Goal: Task Accomplishment & Management: Complete application form

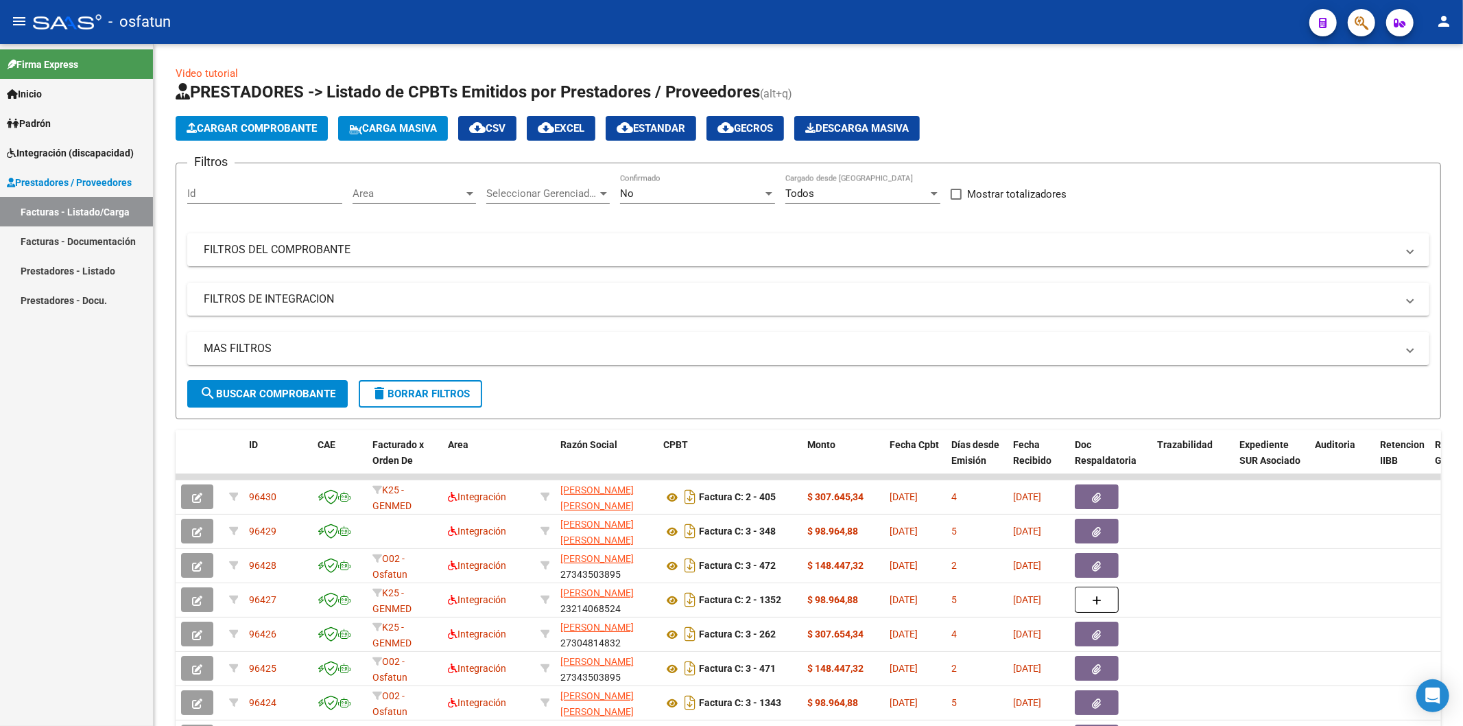
click at [60, 272] on link "Prestadores - Listado" at bounding box center [76, 270] width 153 height 29
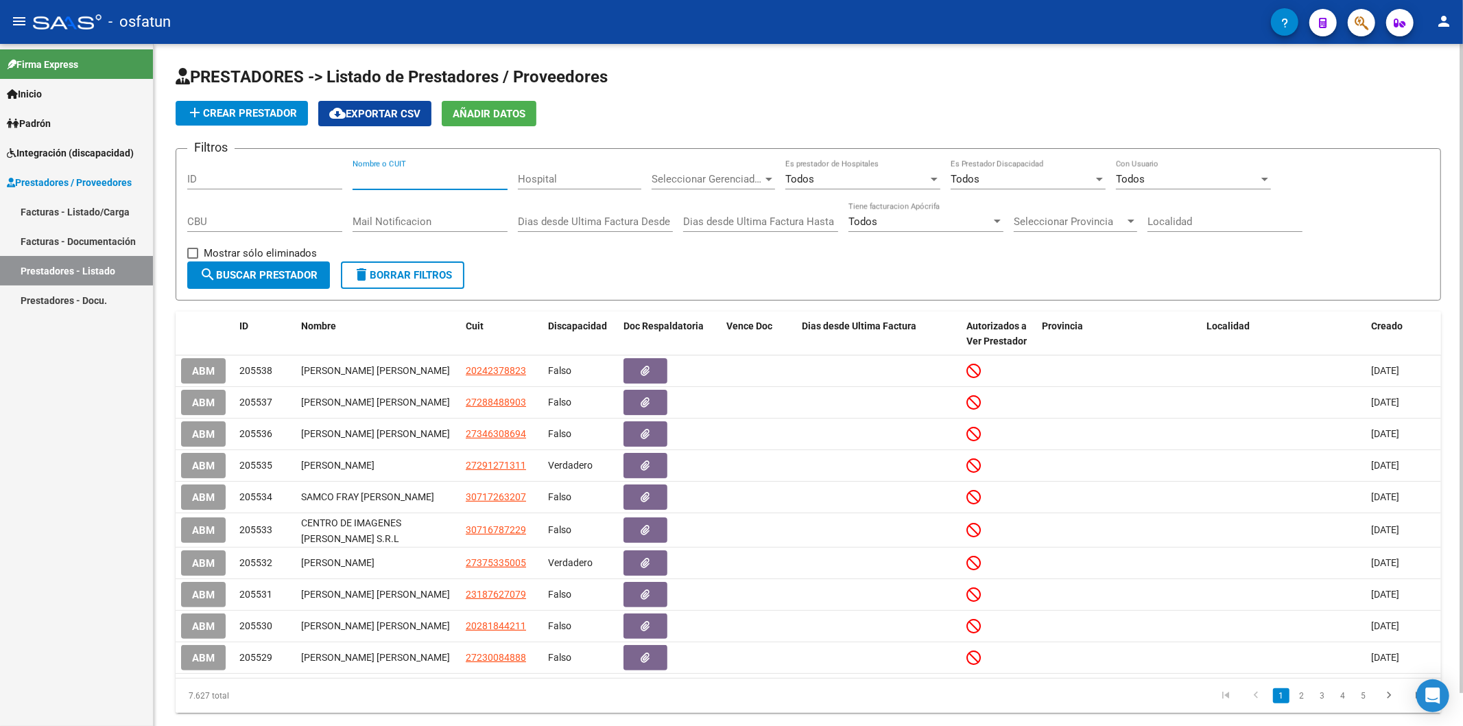
click at [416, 182] on input "Nombre o CUIT" at bounding box center [430, 179] width 155 height 12
click at [11, 499] on div "Firma Express Inicio Calendario SSS Instructivos Contacto OS Padrón Análisis Af…" at bounding box center [76, 385] width 153 height 682
click at [384, 180] on input "Nombre o CUIT" at bounding box center [430, 179] width 155 height 12
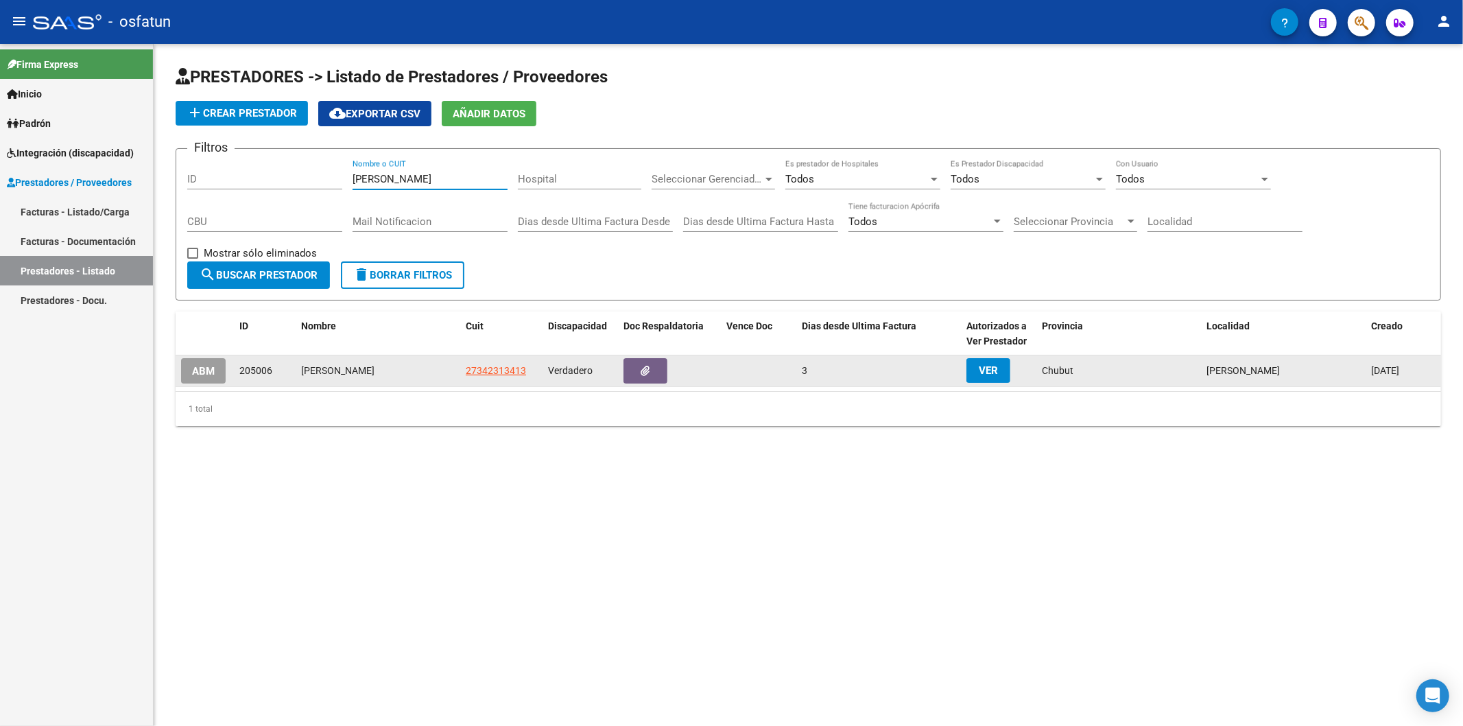
type input "[PERSON_NAME]"
click at [492, 376] on app-link-go-to "27342313413" at bounding box center [496, 371] width 60 height 16
click at [488, 368] on span "27342313413" at bounding box center [496, 370] width 60 height 11
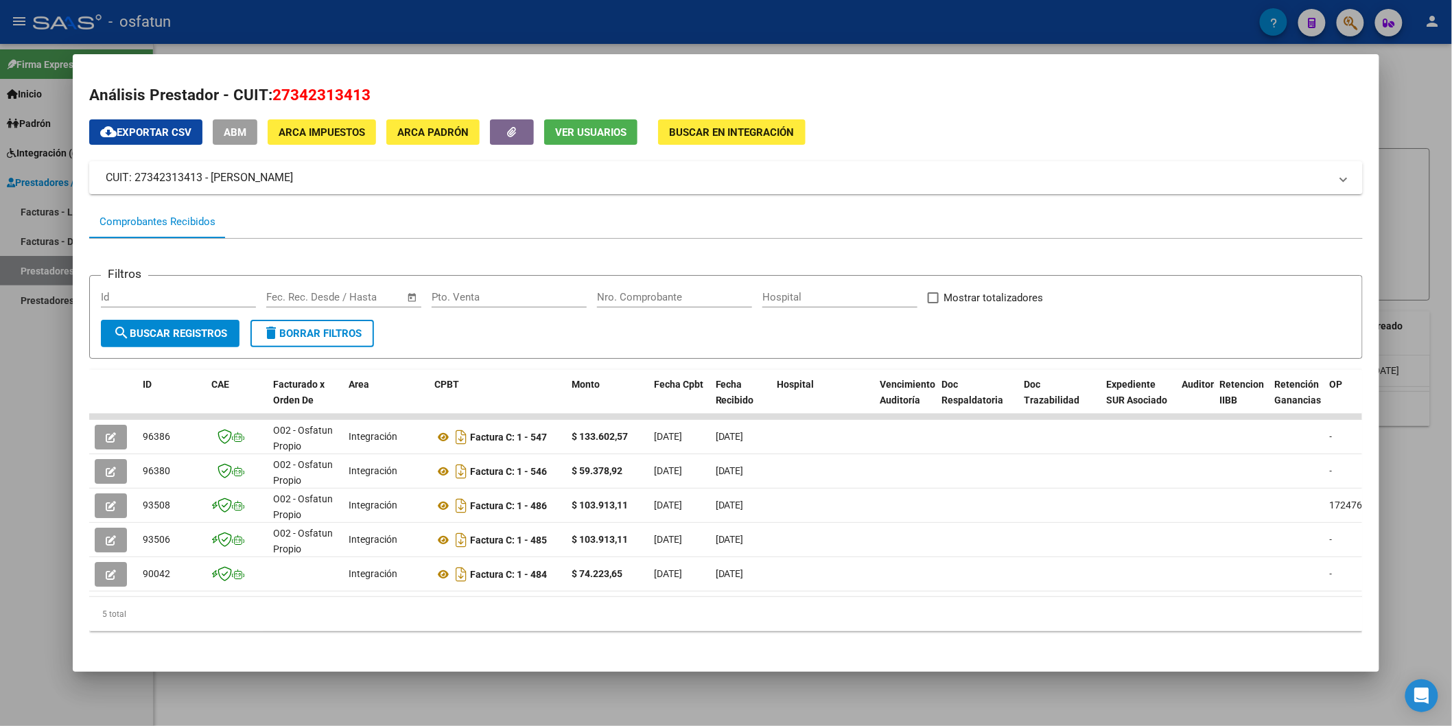
click at [30, 494] on div at bounding box center [726, 363] width 1452 height 726
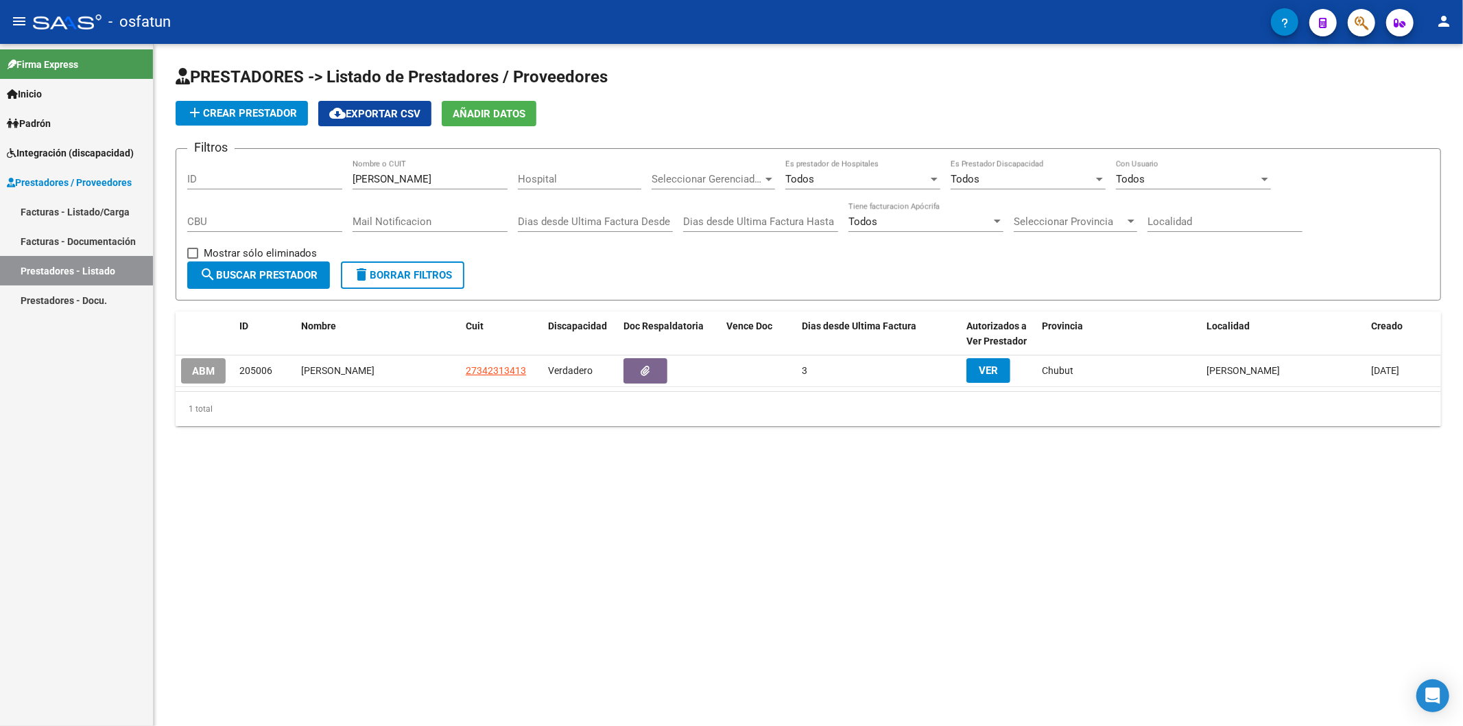
click at [67, 209] on link "Facturas - Listado/Carga" at bounding box center [76, 211] width 153 height 29
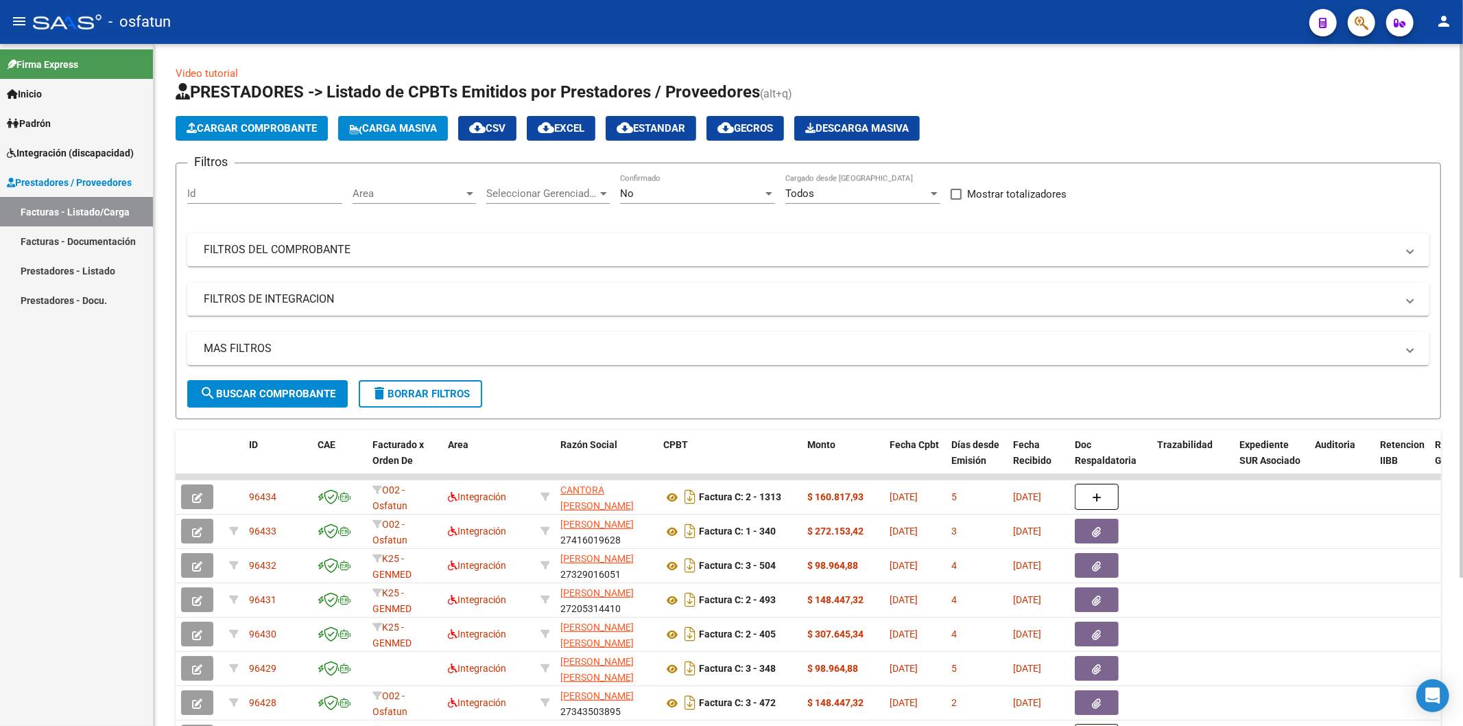
click at [283, 131] on span "Cargar Comprobante" at bounding box center [252, 128] width 130 height 12
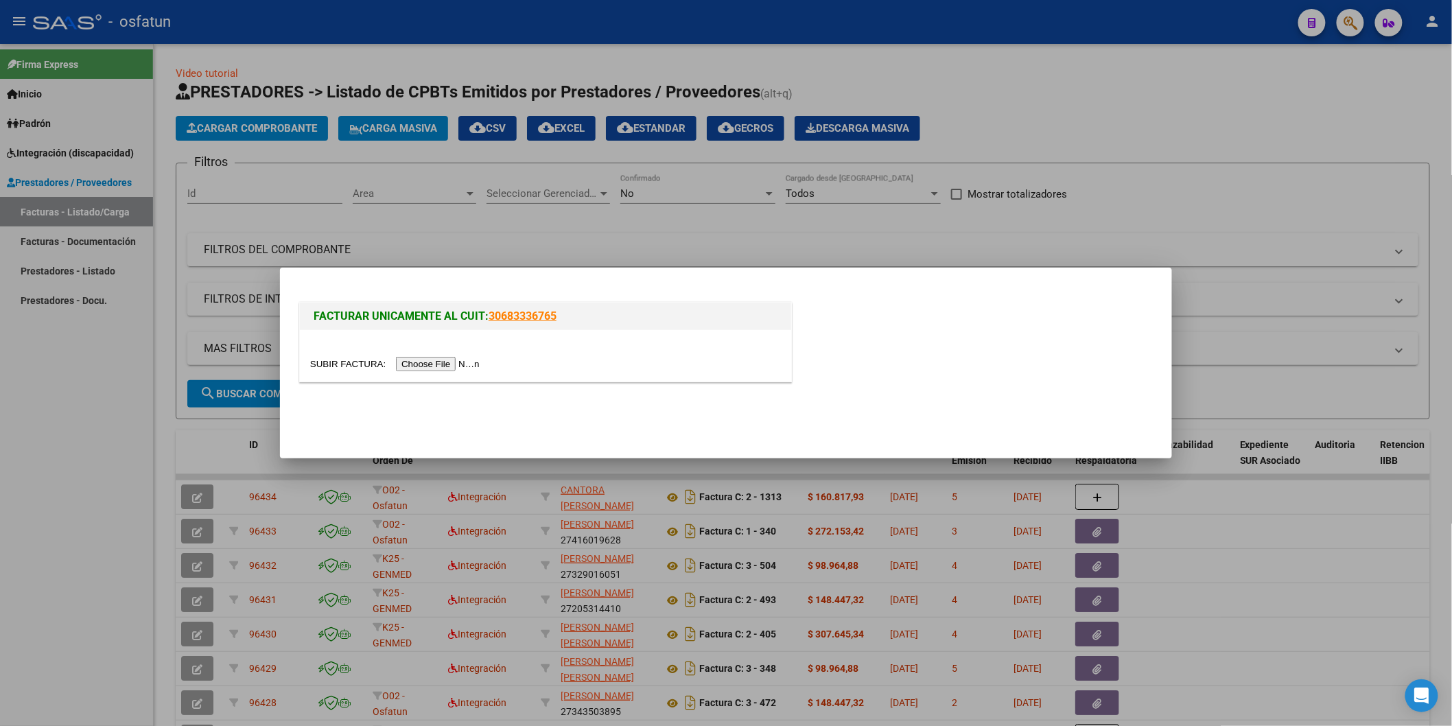
click at [416, 362] on input "file" at bounding box center [397, 364] width 174 height 14
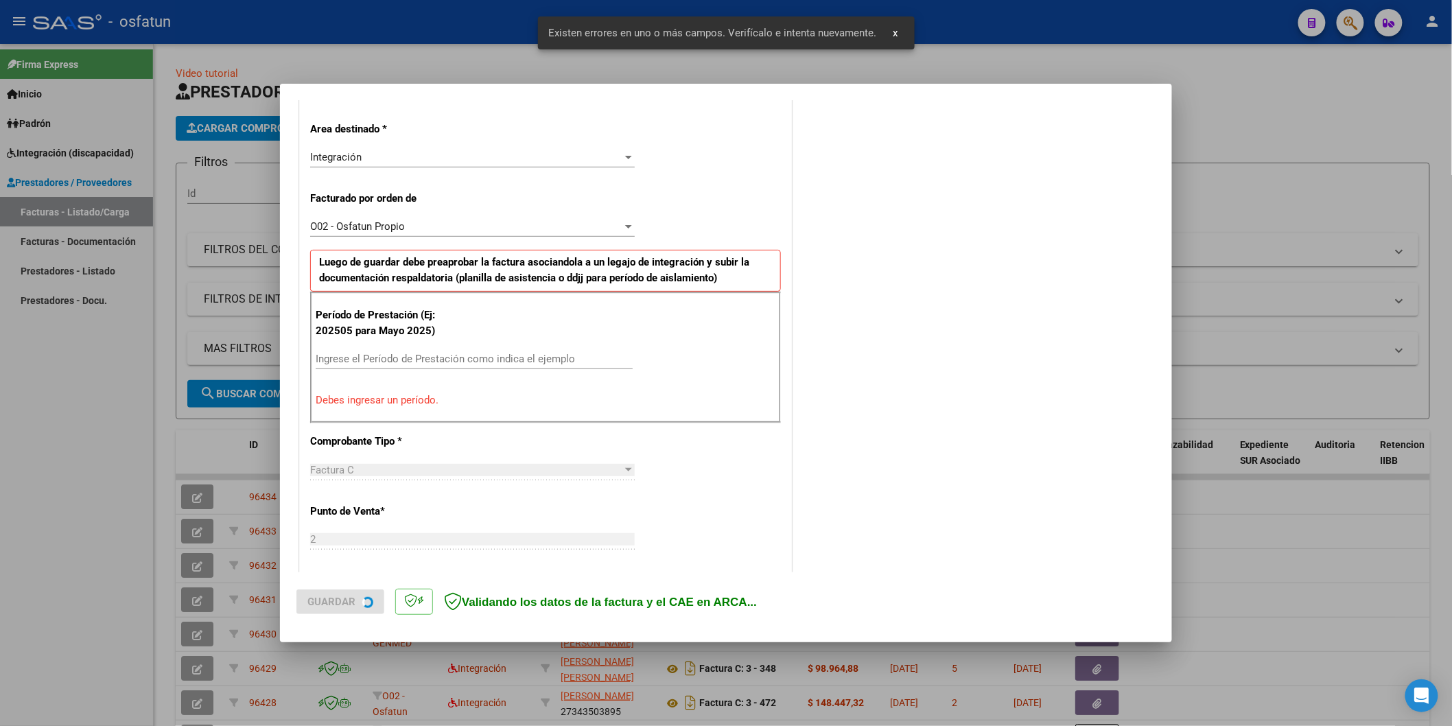
scroll to position [311, 0]
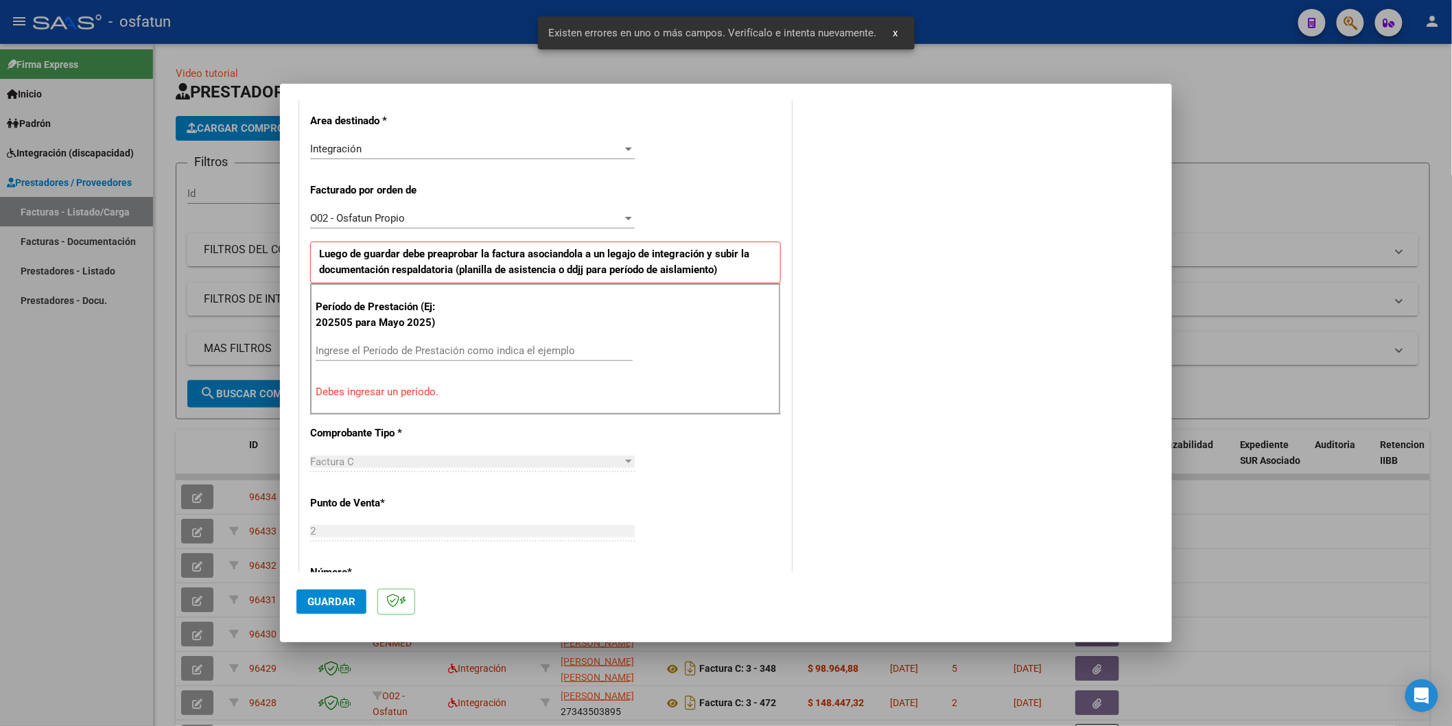
click at [344, 347] on input "Ingrese el Período de Prestación como indica el ejemplo" at bounding box center [474, 350] width 317 height 12
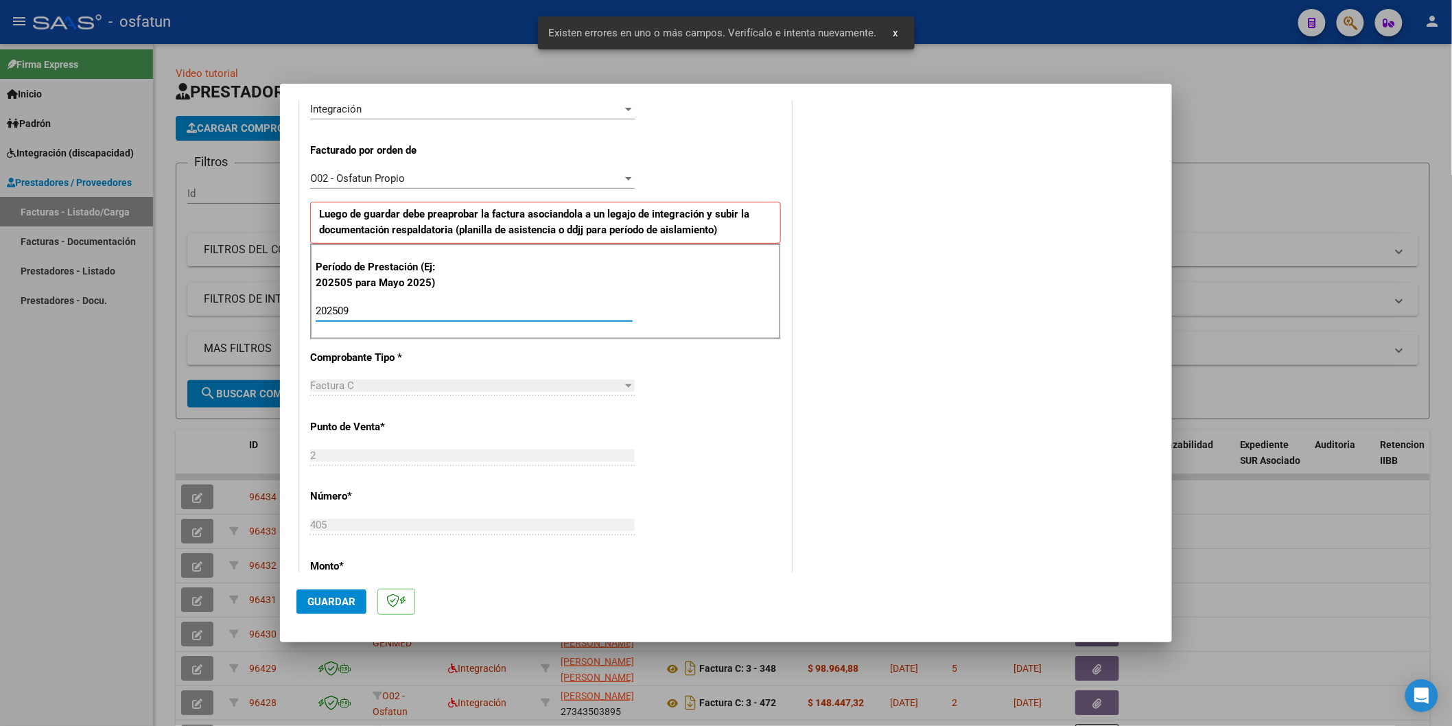
scroll to position [387, 0]
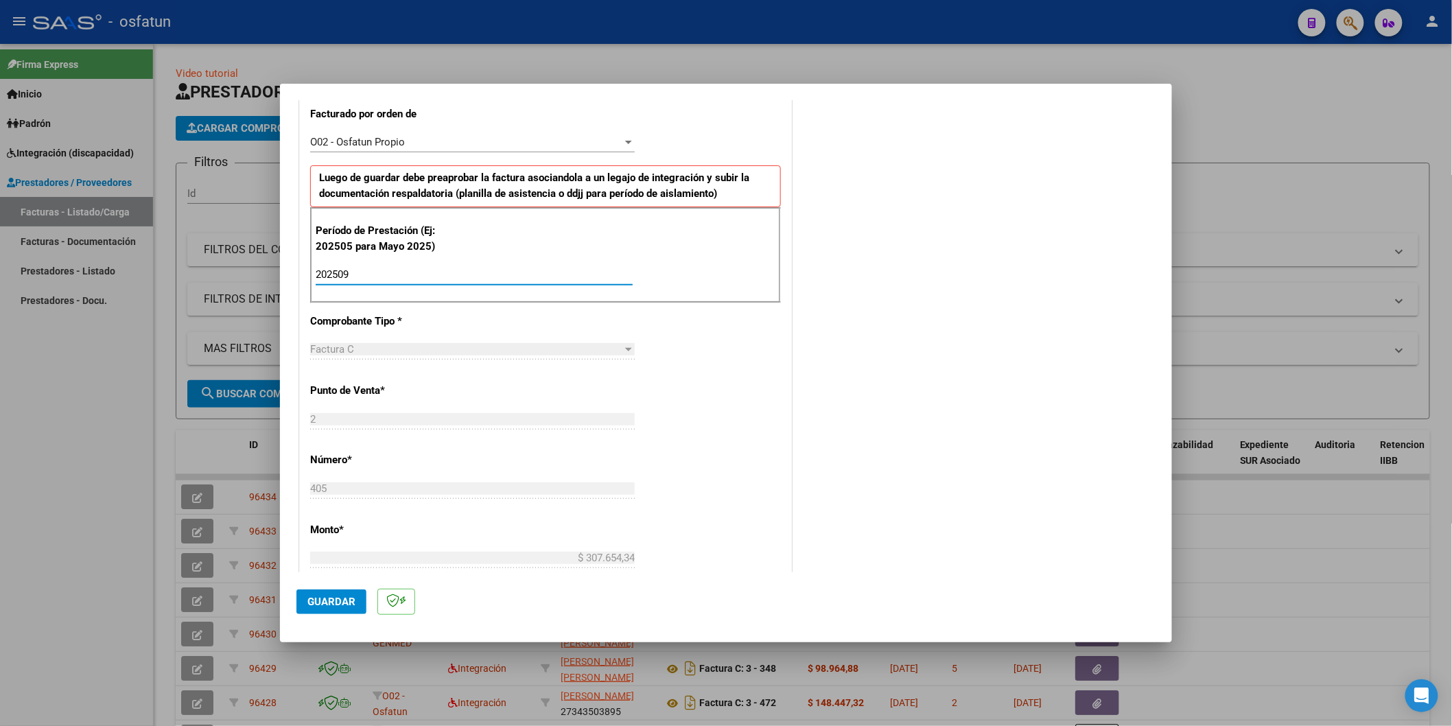
type input "202509"
click at [326, 598] on span "Guardar" at bounding box center [331, 601] width 48 height 12
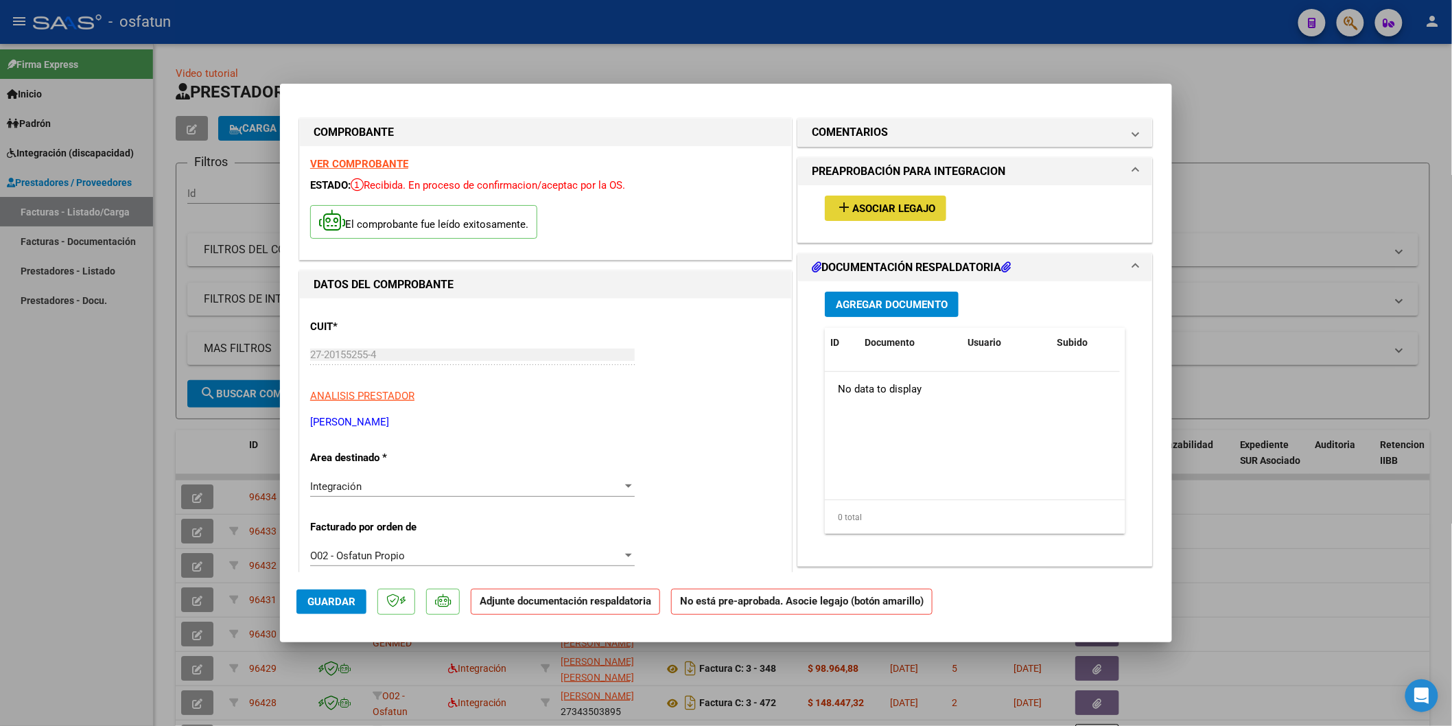
click at [860, 213] on span "Asociar Legajo" at bounding box center [893, 208] width 83 height 12
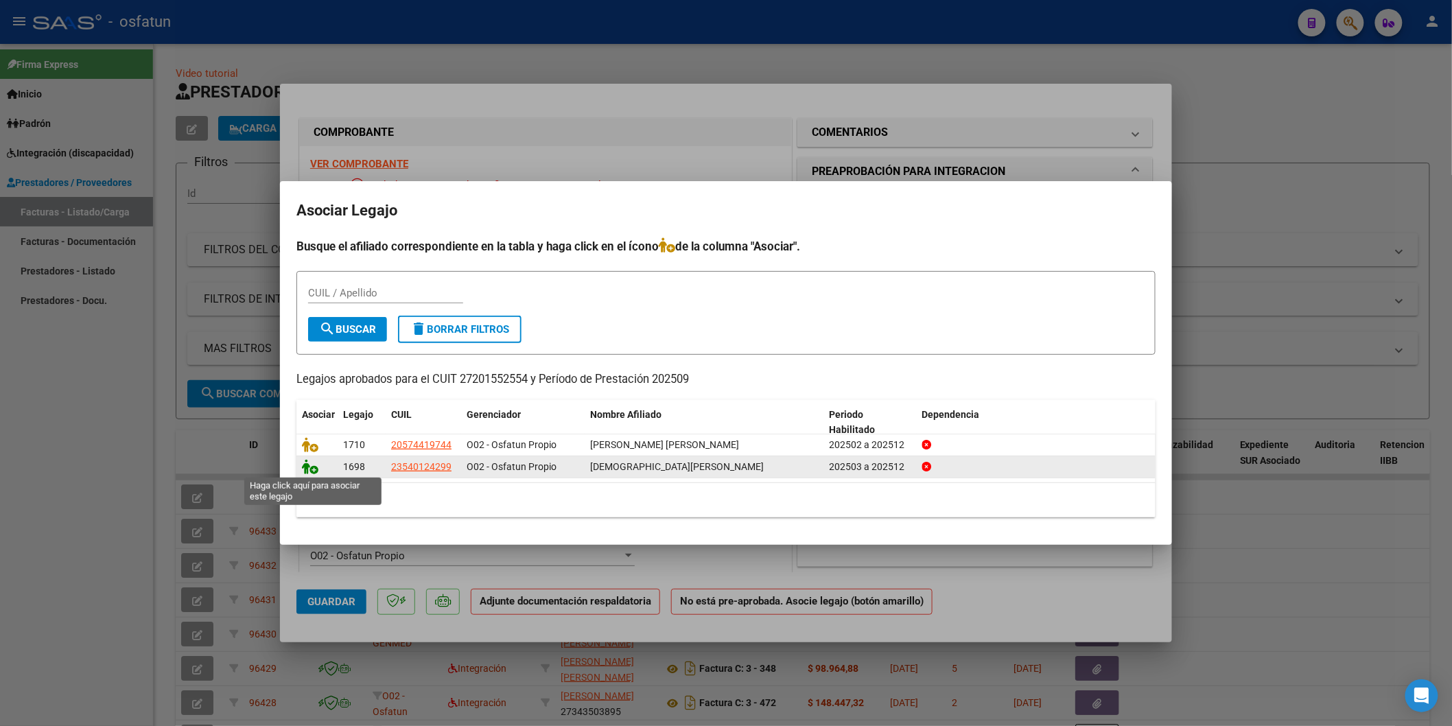
click at [309, 469] on icon at bounding box center [310, 466] width 16 height 15
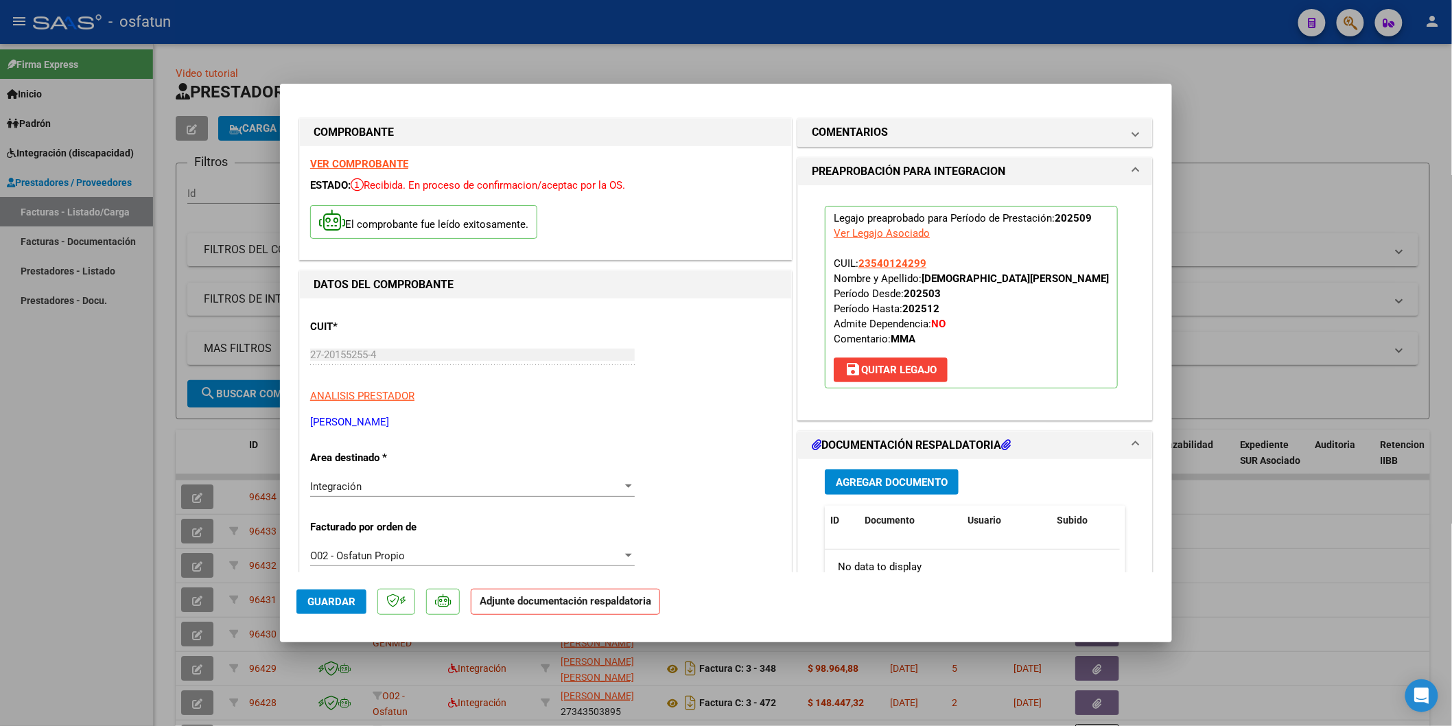
click at [861, 479] on span "Agregar Documento" at bounding box center [892, 482] width 112 height 12
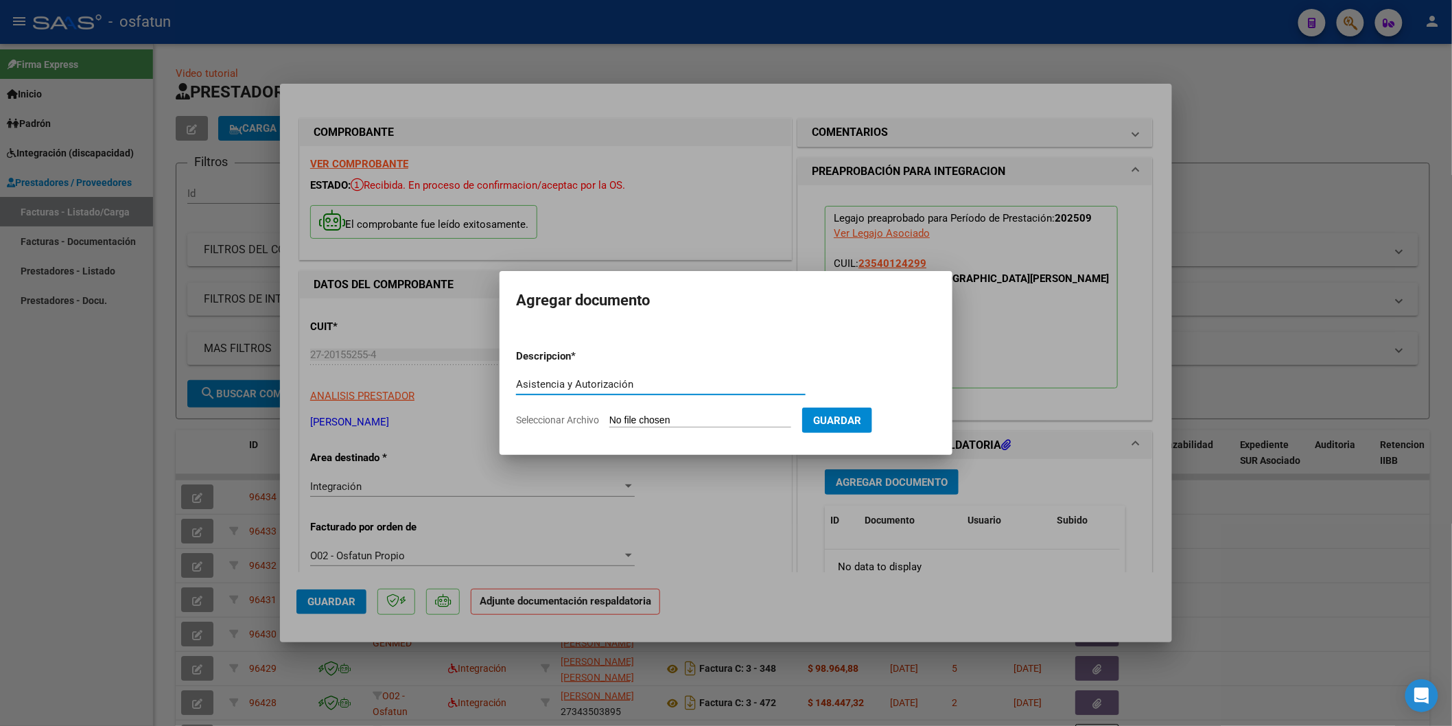
type input "Asistencia y Autorización"
click at [646, 423] on input "Seleccionar Archivo" at bounding box center [700, 420] width 182 height 13
type input "C:\fakepath\Asistencia y Autorización [PERSON_NAME] - M.M.A. 09.25.pdf"
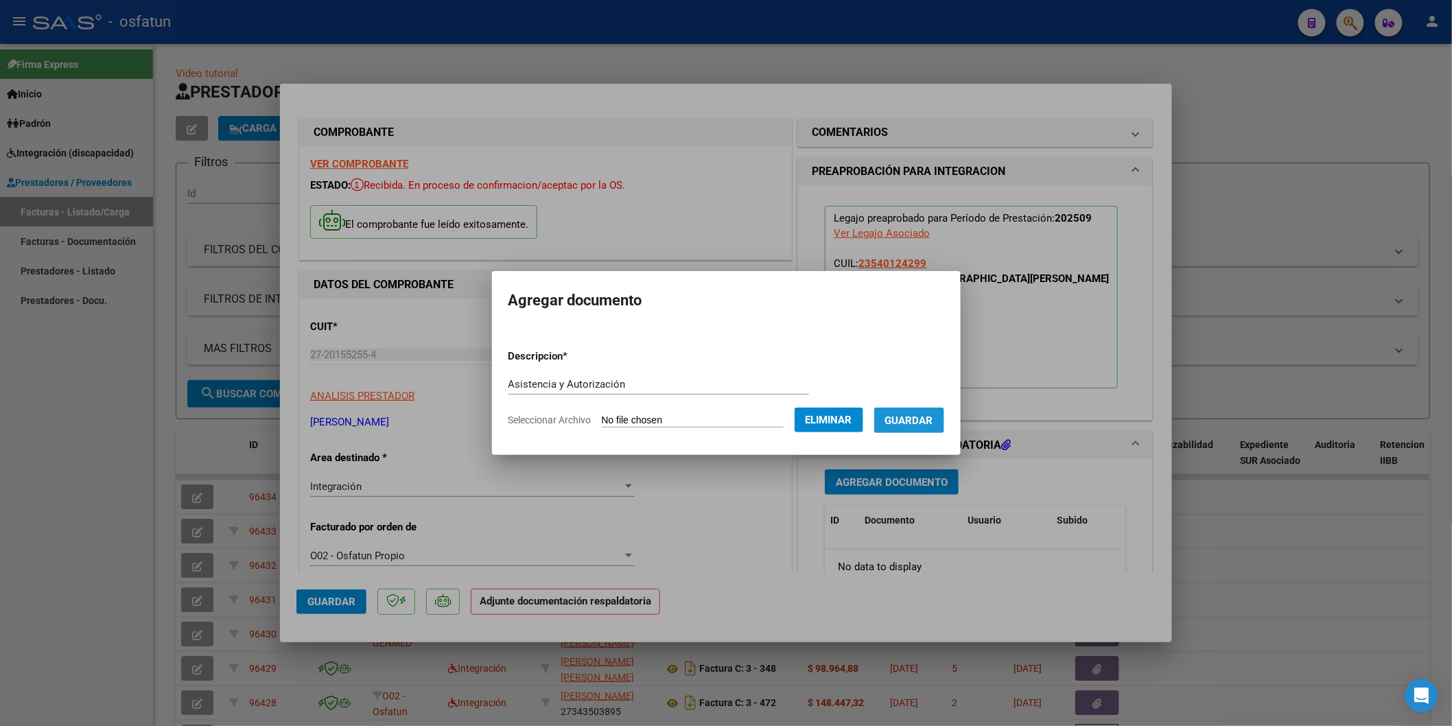
click at [921, 422] on span "Guardar" at bounding box center [909, 420] width 48 height 12
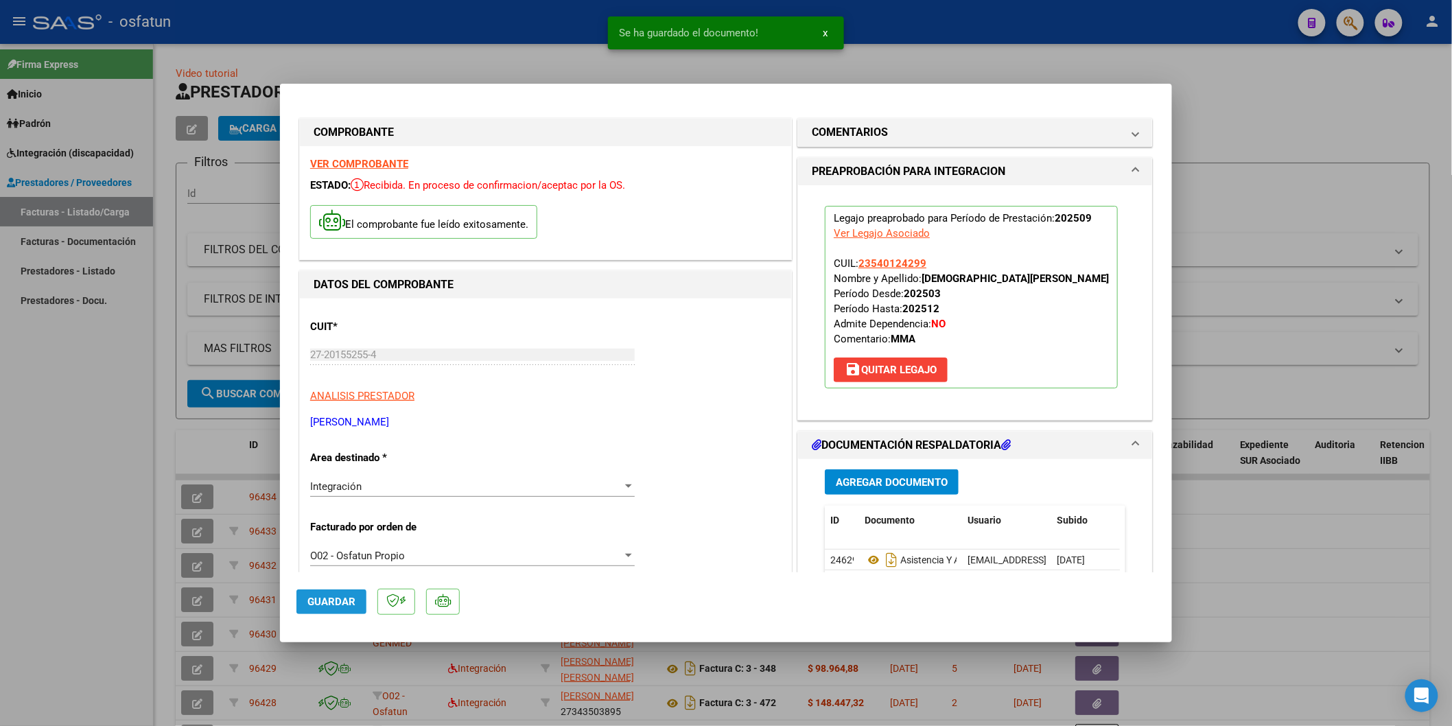
click at [313, 598] on span "Guardar" at bounding box center [331, 601] width 48 height 12
click at [86, 450] on div at bounding box center [726, 363] width 1452 height 726
type input "$ 0,00"
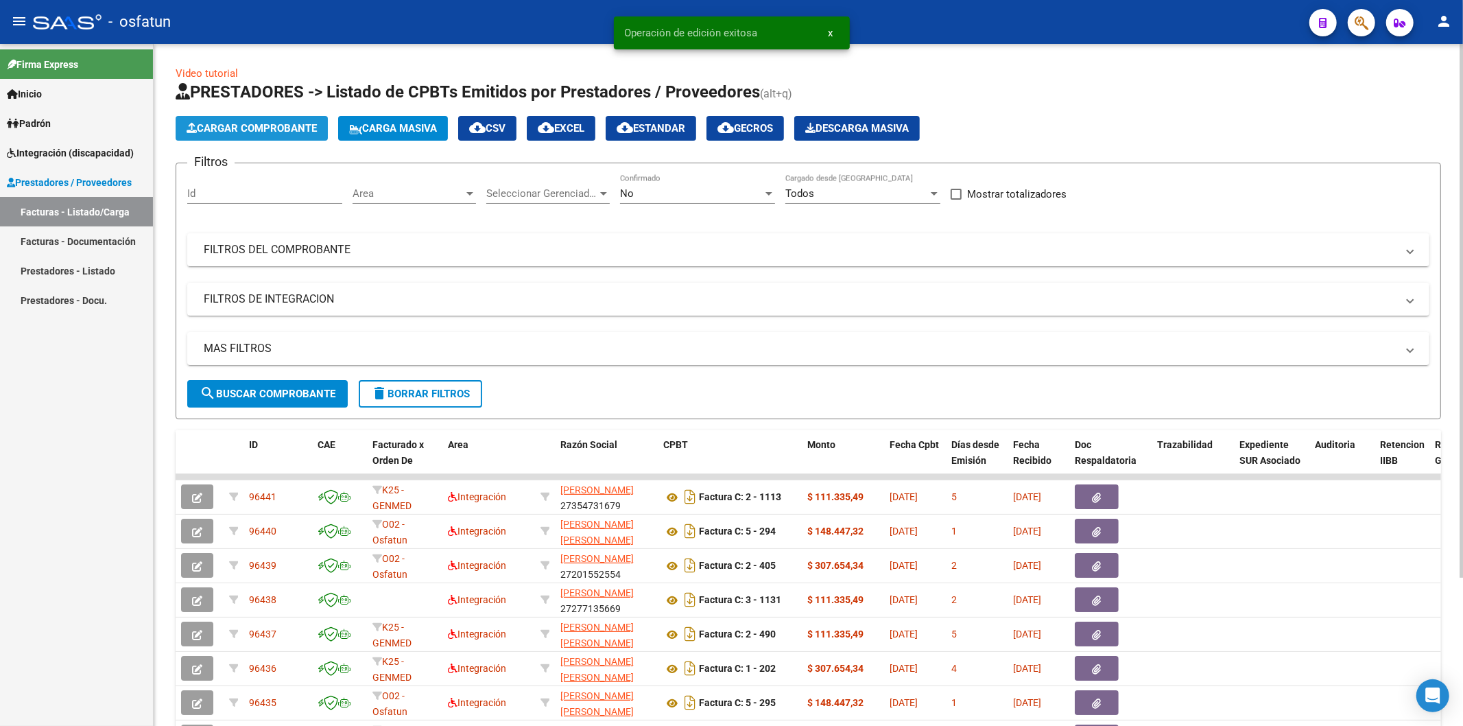
click at [258, 134] on span "Cargar Comprobante" at bounding box center [252, 128] width 130 height 12
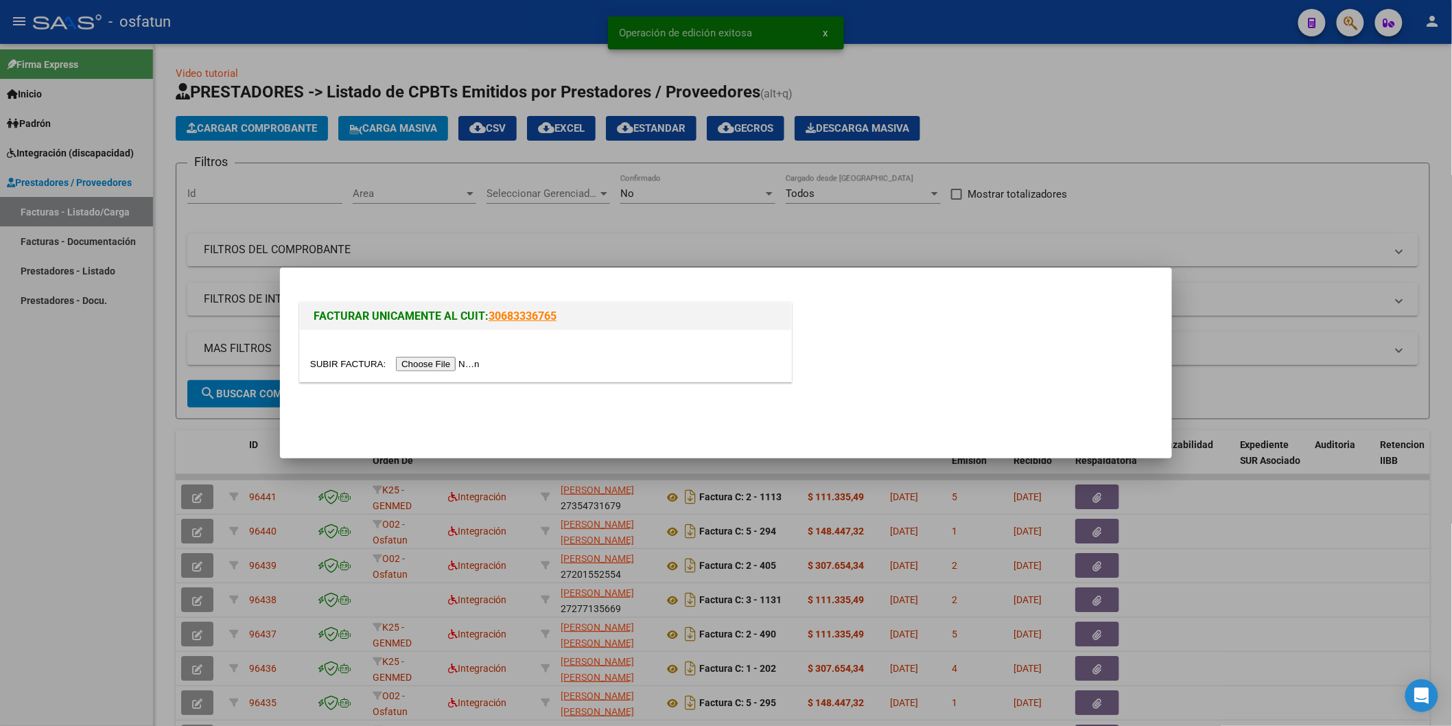
click at [460, 362] on input "file" at bounding box center [397, 364] width 174 height 14
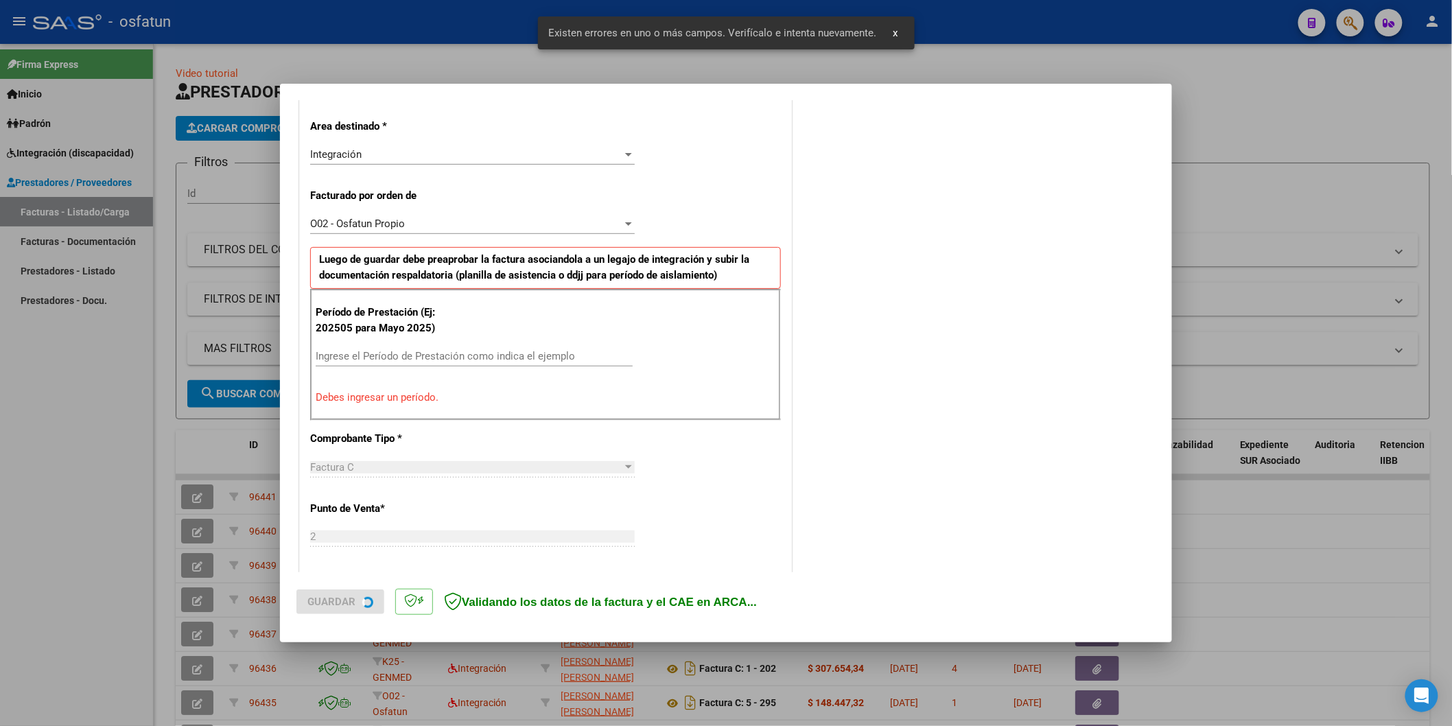
scroll to position [311, 0]
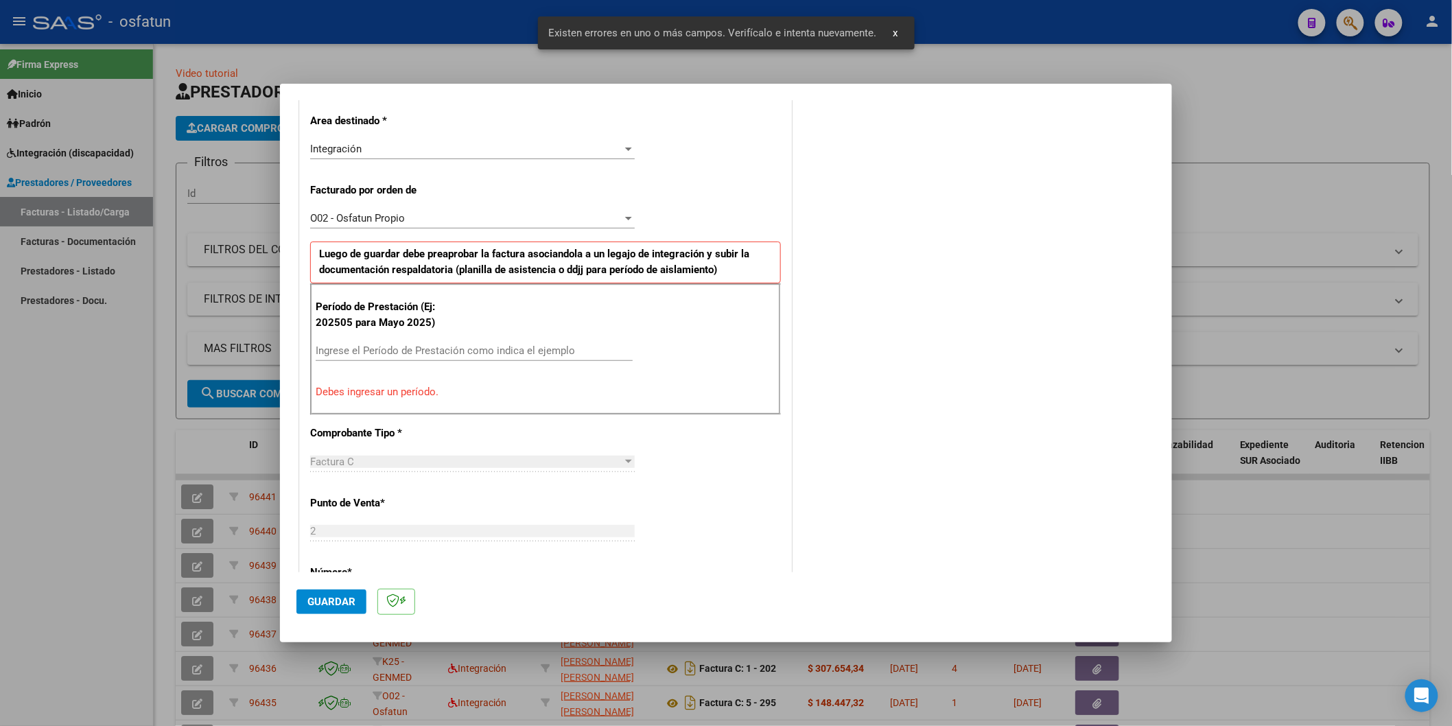
click at [366, 342] on div "Ingrese el Período de Prestación como indica el ejemplo" at bounding box center [474, 350] width 317 height 21
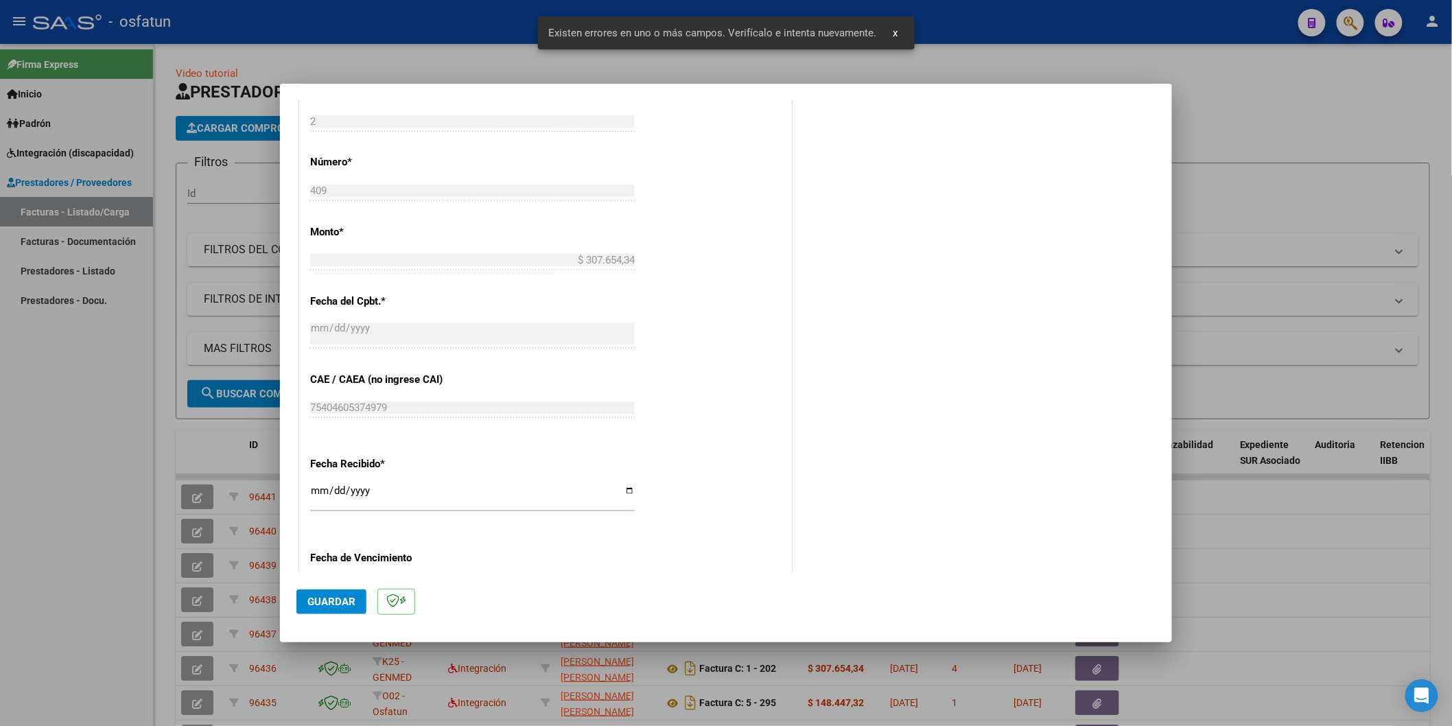
scroll to position [691, 0]
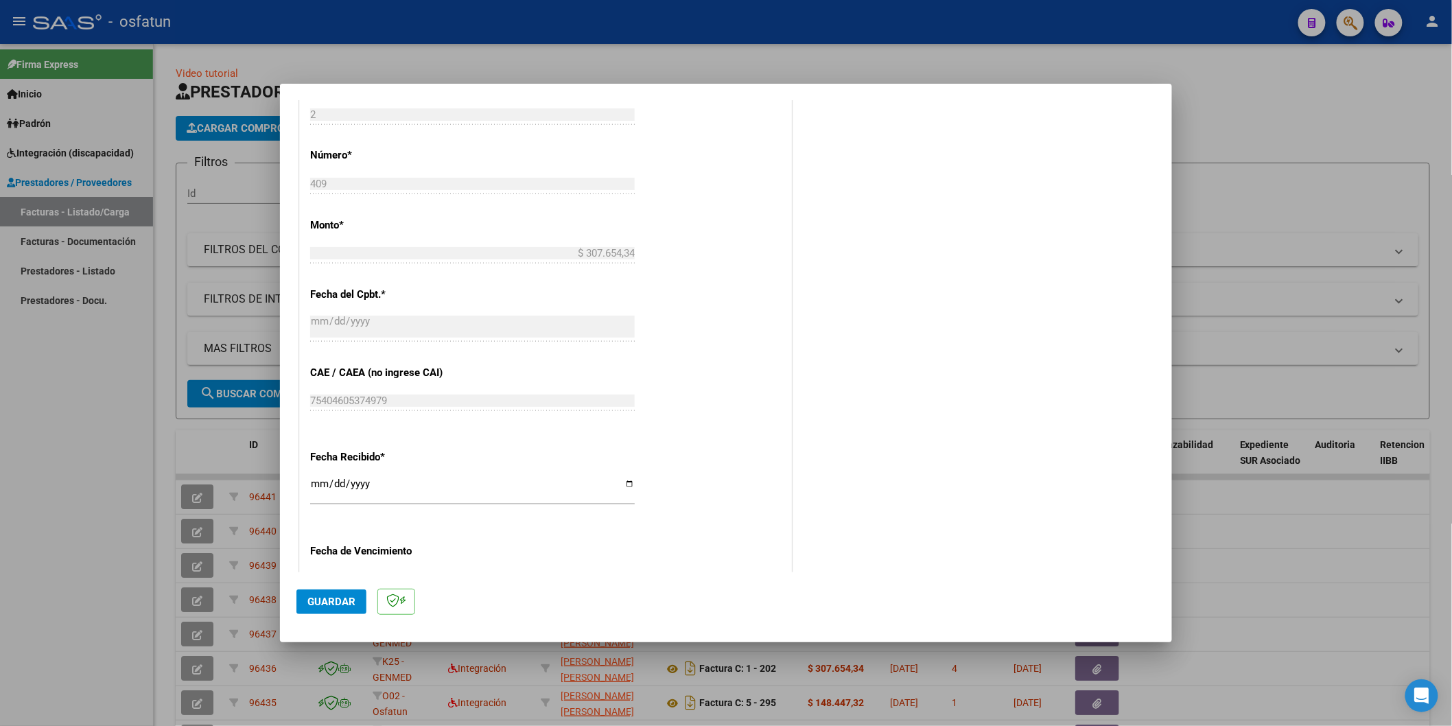
type input "202509"
click at [338, 595] on span "Guardar" at bounding box center [331, 601] width 48 height 12
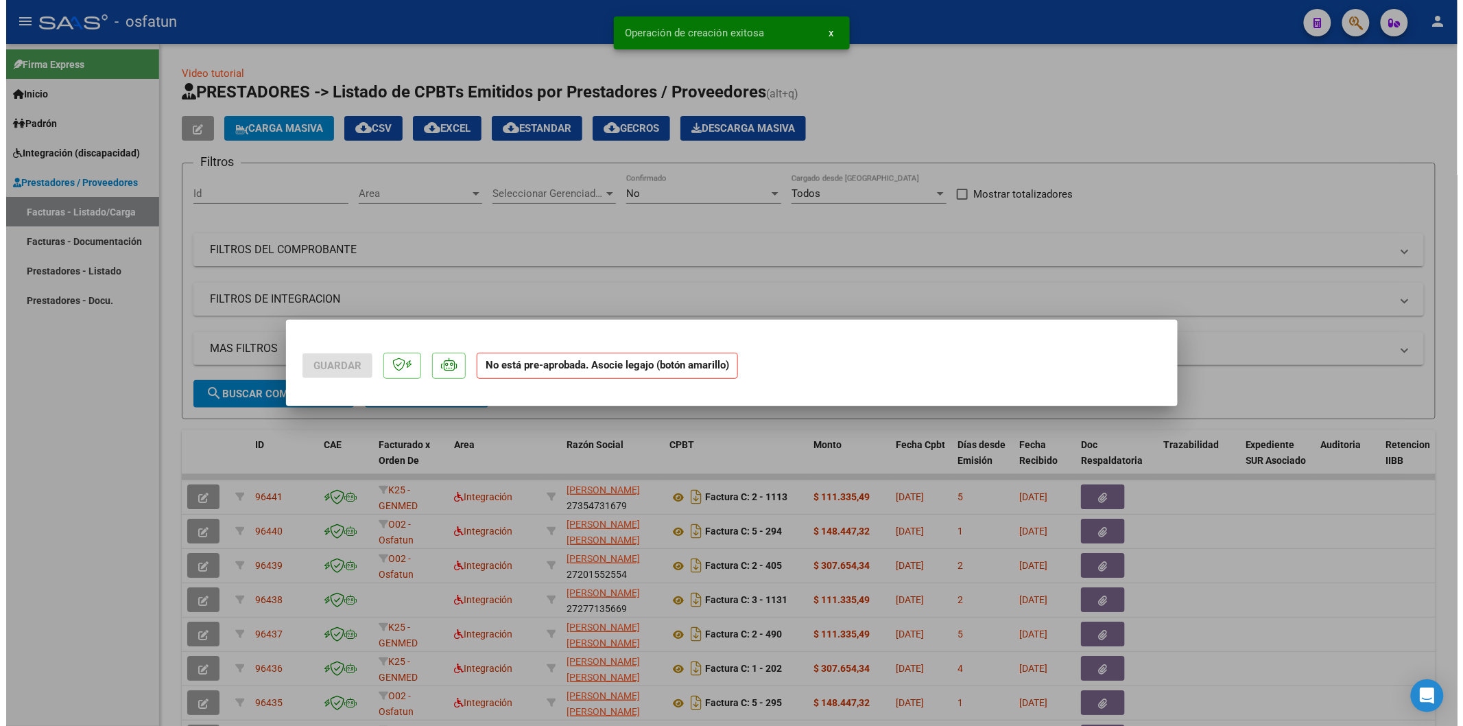
scroll to position [0, 0]
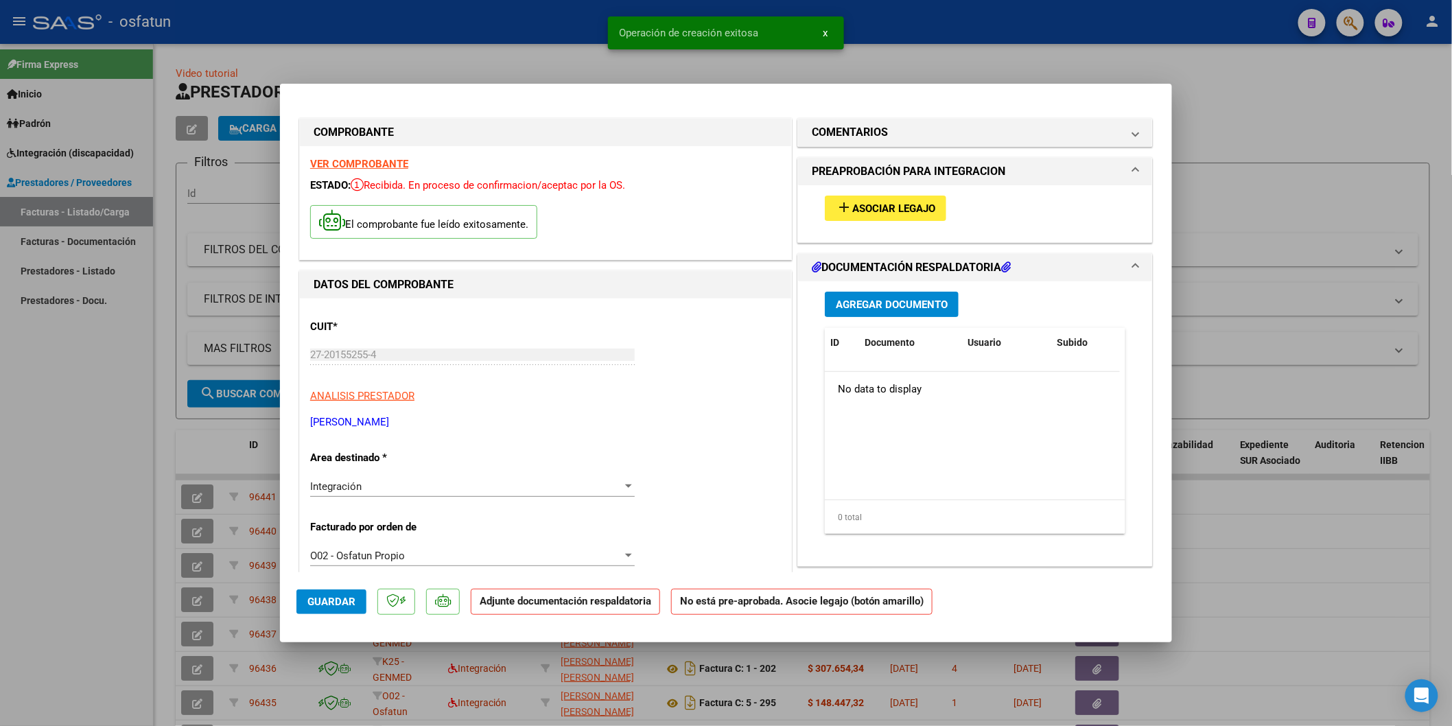
click at [878, 199] on button "add Asociar Legajo" at bounding box center [885, 208] width 121 height 25
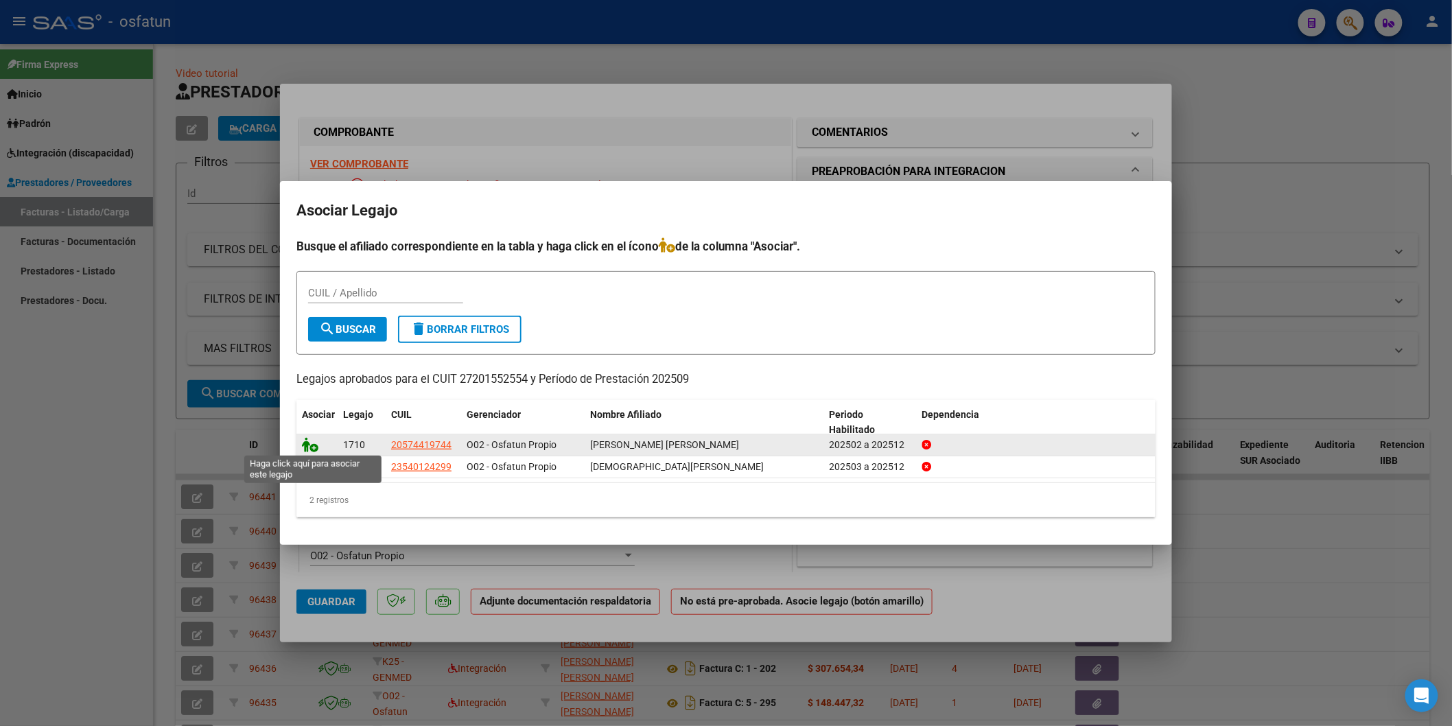
click at [311, 446] on icon at bounding box center [310, 444] width 16 height 15
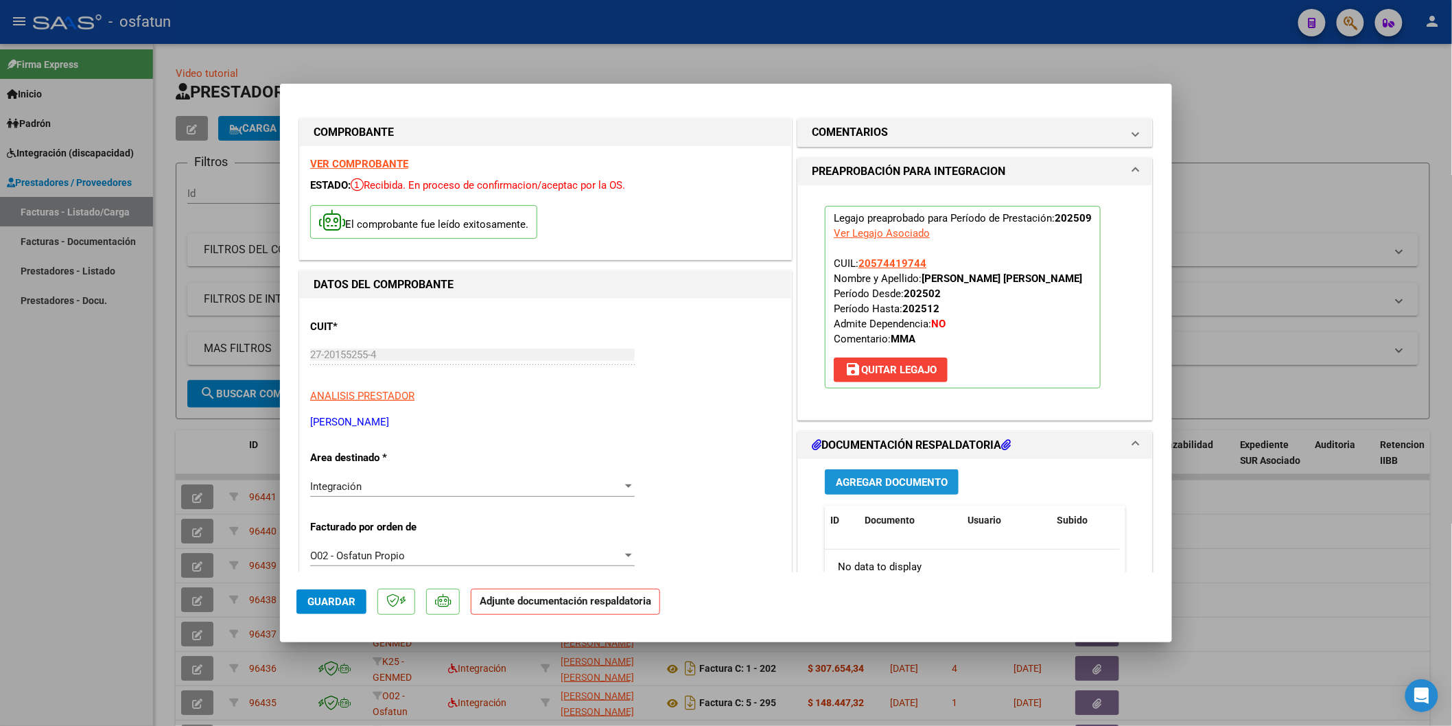
click at [870, 482] on span "Agregar Documento" at bounding box center [892, 482] width 112 height 12
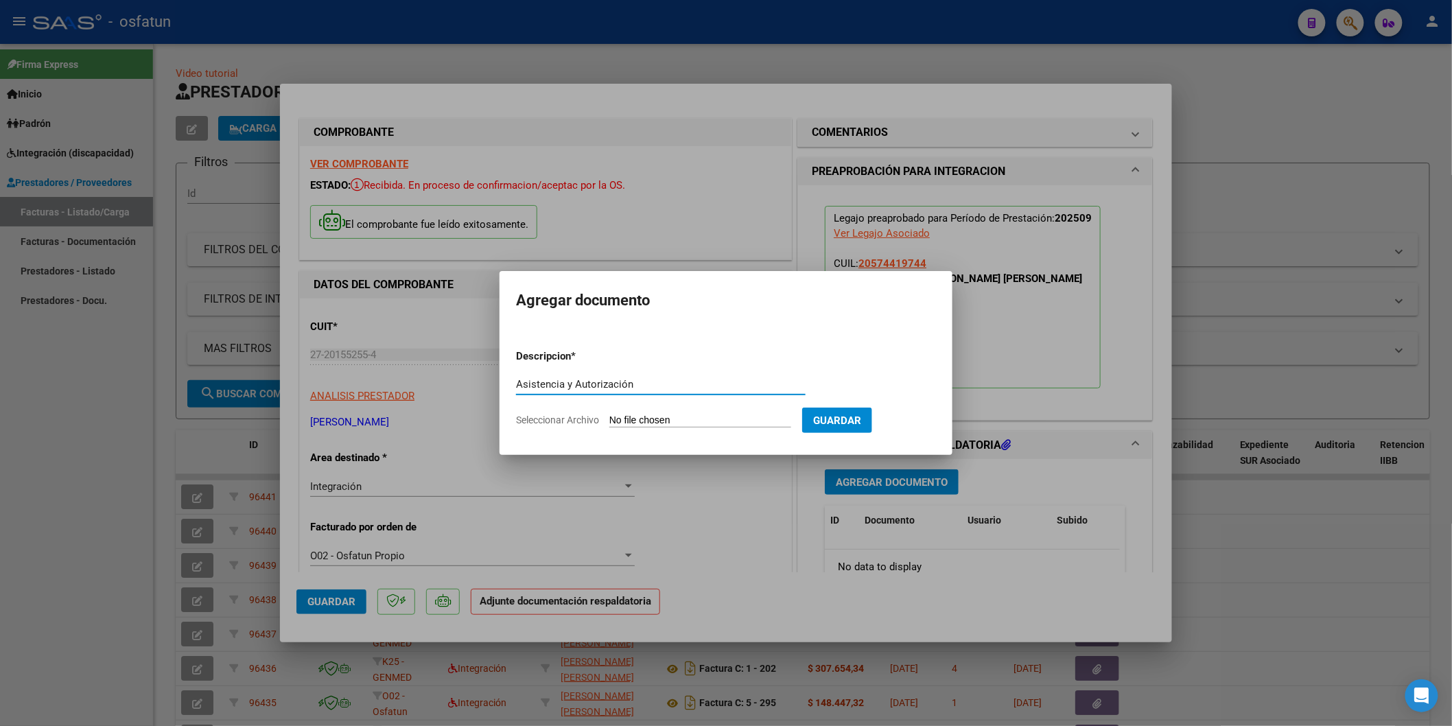
type input "Asistencia y Autorización"
click at [667, 423] on input "Seleccionar Archivo" at bounding box center [700, 420] width 182 height 13
type input "C:\fakepath\Asistencia y Autorización [PERSON_NAME] - M.M.A. 09.25.pdf"
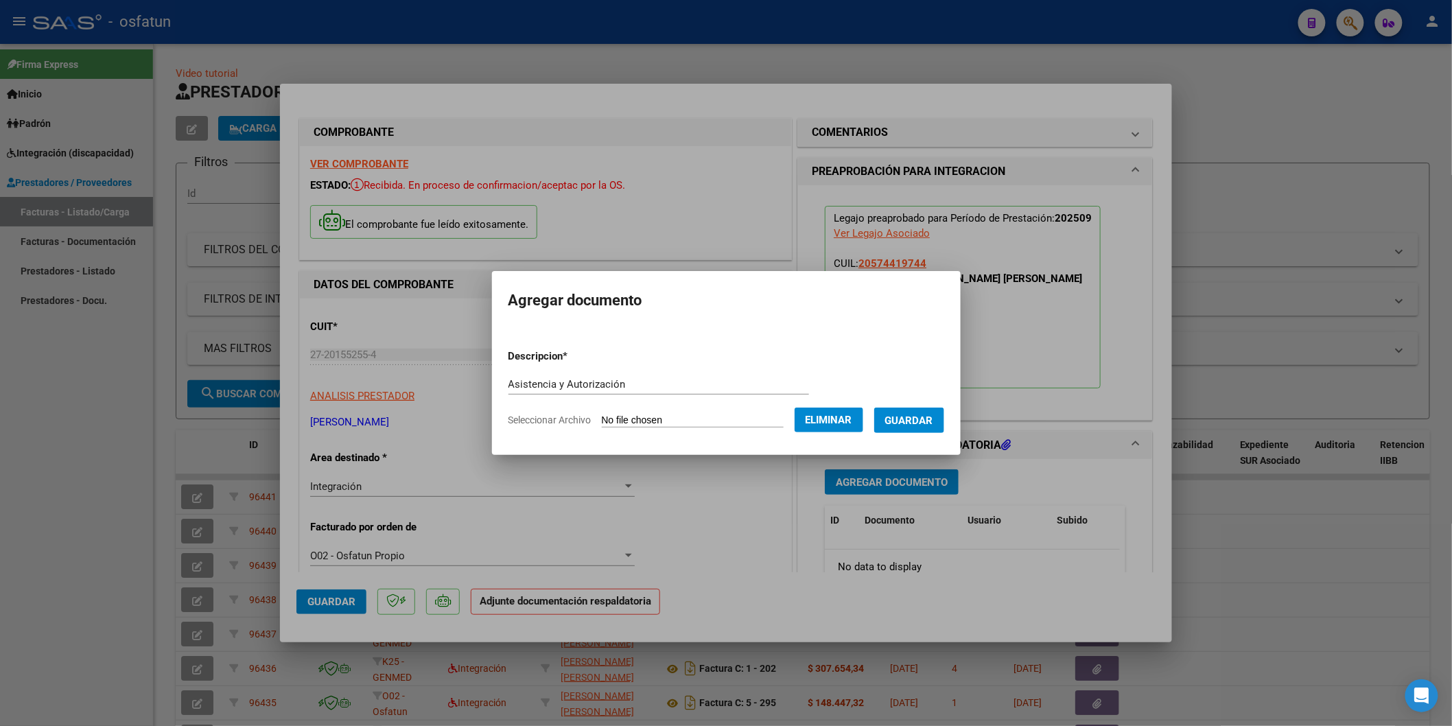
click at [916, 421] on span "Guardar" at bounding box center [909, 420] width 48 height 12
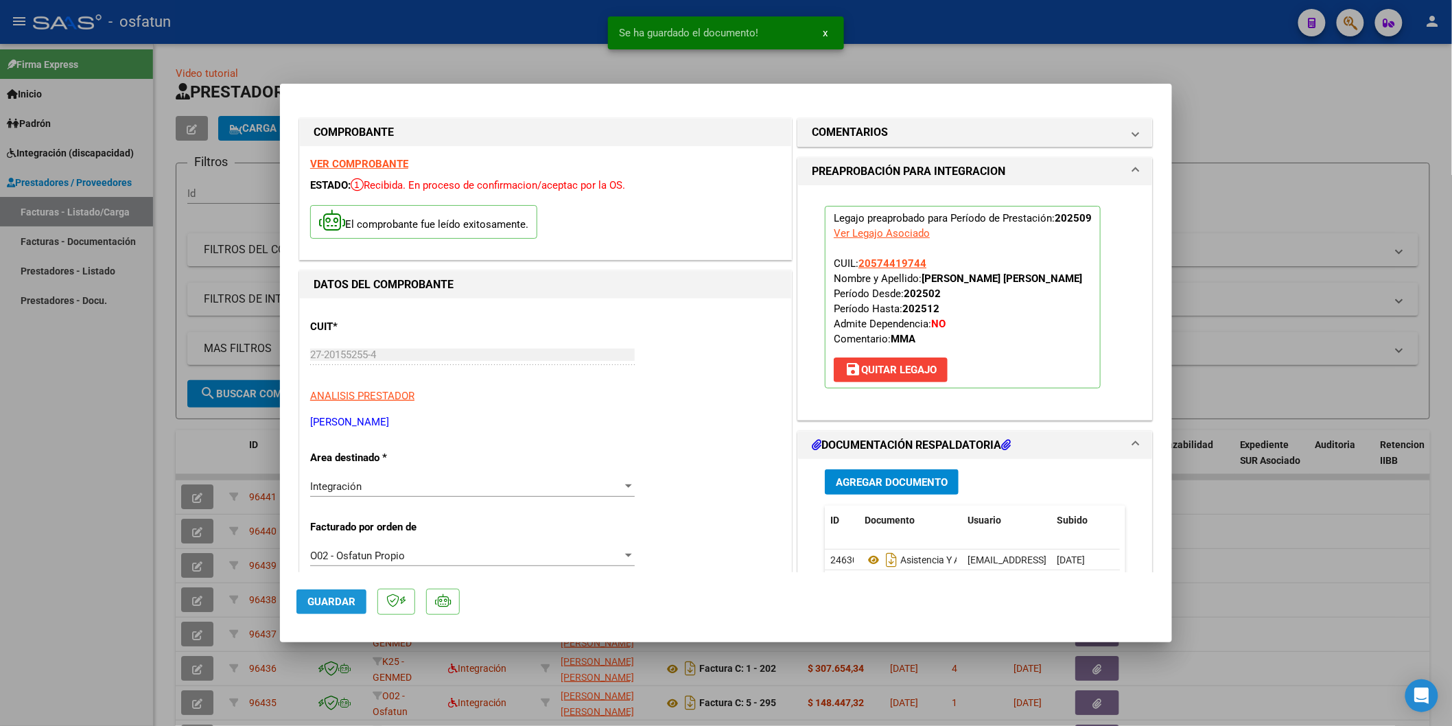
click at [305, 604] on button "Guardar" at bounding box center [331, 601] width 70 height 25
click at [102, 551] on div at bounding box center [726, 363] width 1452 height 726
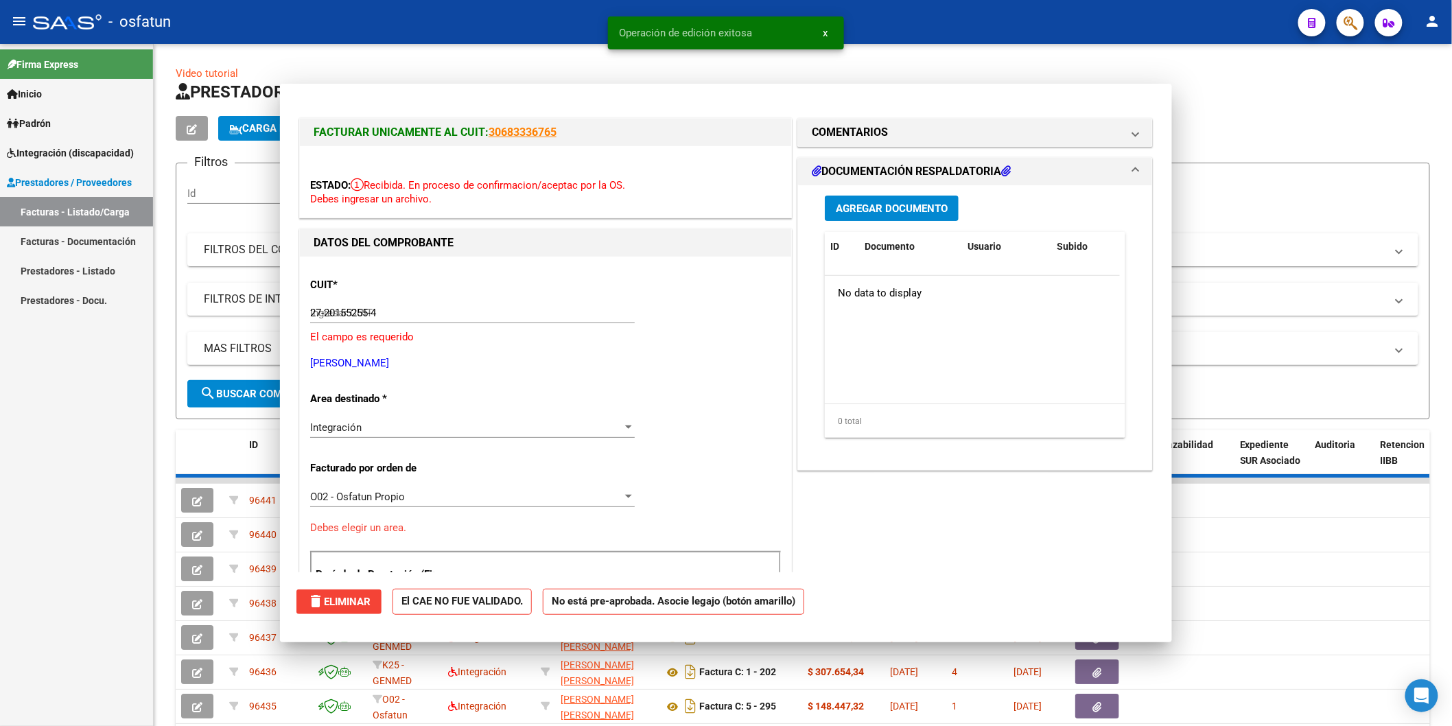
type input "$ 0,00"
